Goal: Check status: Check status

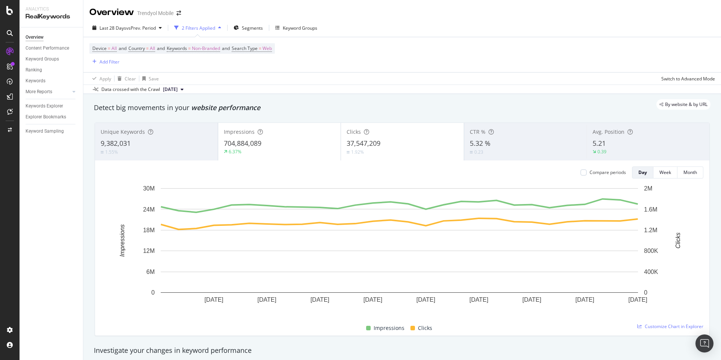
click at [295, 50] on div "Device = All and Country = All and Keywords = Non-Branded and Search Type = Web…" at bounding box center [402, 54] width 626 height 35
click at [385, 28] on div "Last 28 Days vs Prev. Period 2 Filters Applied Segments Keyword Groups" at bounding box center [402, 29] width 638 height 15
click at [129, 36] on div at bounding box center [128, 36] width 3 height 3
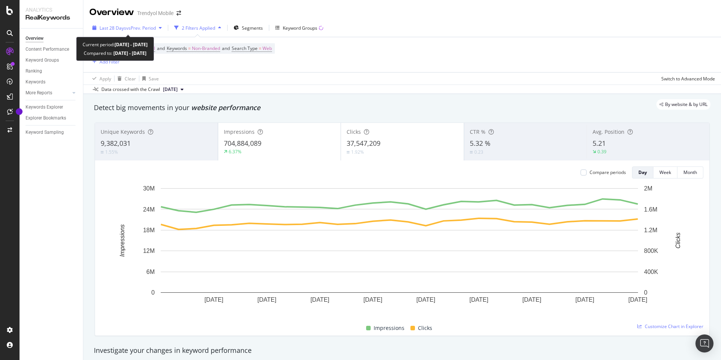
click at [127, 32] on div "Last 28 Days vs Prev. Period" at bounding box center [127, 27] width 76 height 11
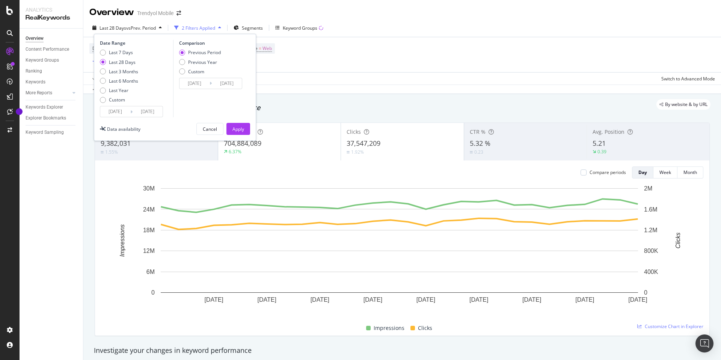
click at [114, 103] on div "Last 7 Days Last 28 Days Last 3 Months Last 6 Months Last Year Custom" at bounding box center [119, 77] width 38 height 57
click at [119, 110] on input "2025/08/28" at bounding box center [115, 111] width 30 height 11
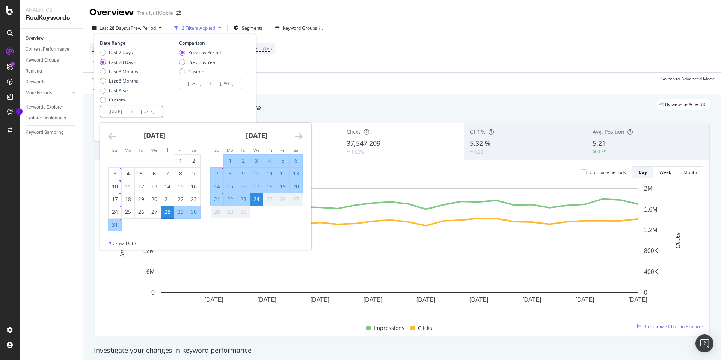
click at [406, 45] on div "Device = All and Country = All and Keywords = Non-Branded and Search Type = Web…" at bounding box center [402, 54] width 626 height 35
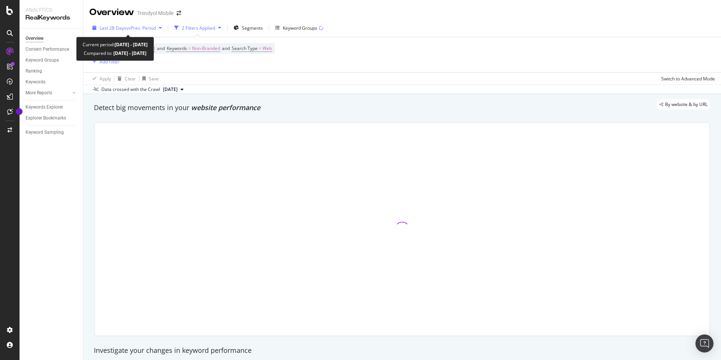
click at [132, 30] on span "vs Prev. Period" at bounding box center [141, 28] width 30 height 6
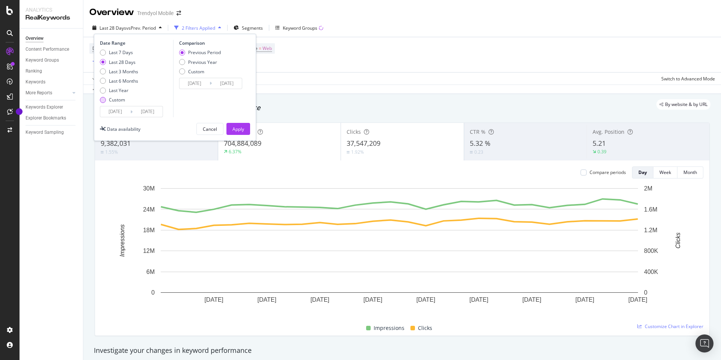
click at [122, 101] on div "Custom" at bounding box center [117, 100] width 16 height 6
click at [134, 110] on input "2025/09/24" at bounding box center [148, 111] width 30 height 11
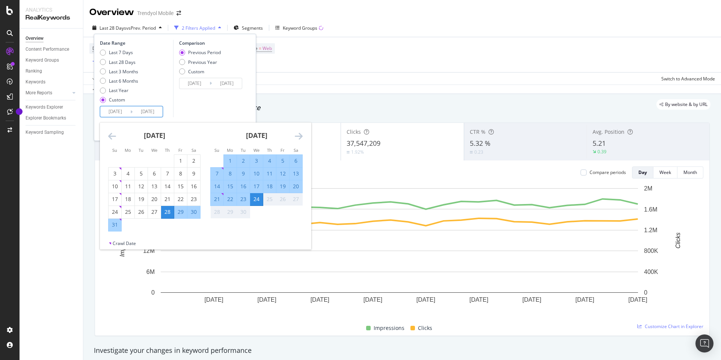
click at [272, 200] on div "25" at bounding box center [269, 199] width 13 height 8
click at [376, 39] on div "Device = All and Country = All and Keywords = Non-Branded and Search Type = Web…" at bounding box center [402, 54] width 626 height 35
